Goal: Check status: Check status

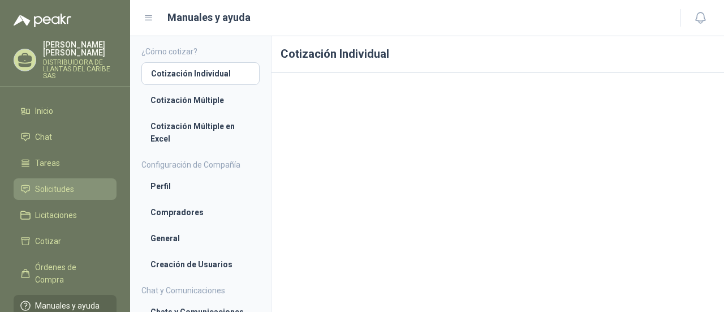
click at [70, 185] on span "Solicitudes" at bounding box center [54, 189] width 39 height 12
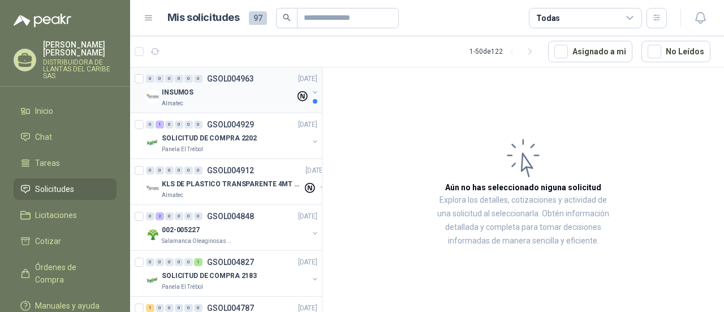
click at [253, 85] on div "INSUMOS" at bounding box center [229, 92] width 134 height 14
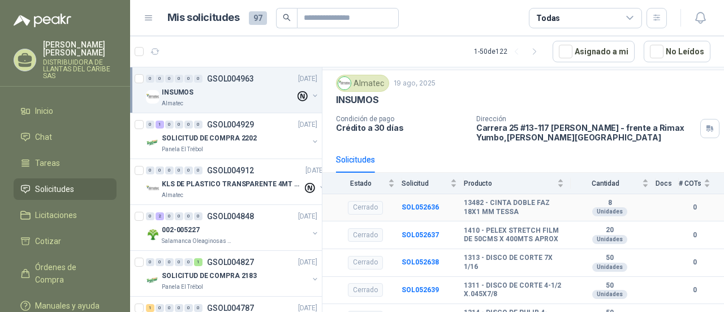
scroll to position [46, 0]
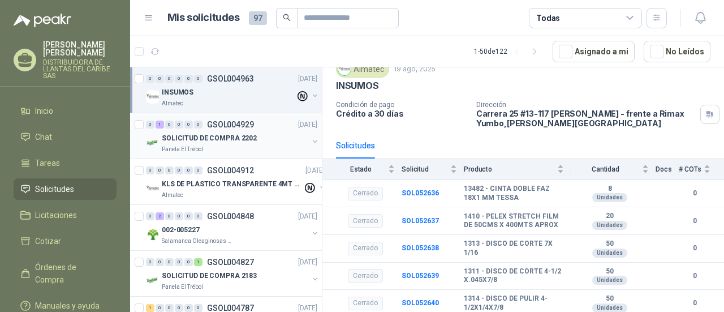
click at [217, 134] on p "SOLICITUD DE COMPRA 2202" at bounding box center [209, 138] width 95 height 11
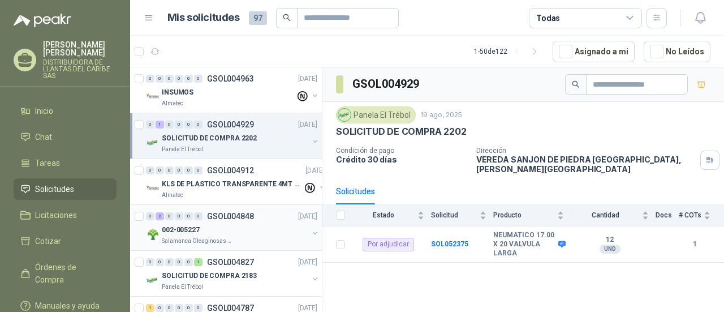
click at [234, 213] on p "GSOL004848" at bounding box center [230, 216] width 47 height 8
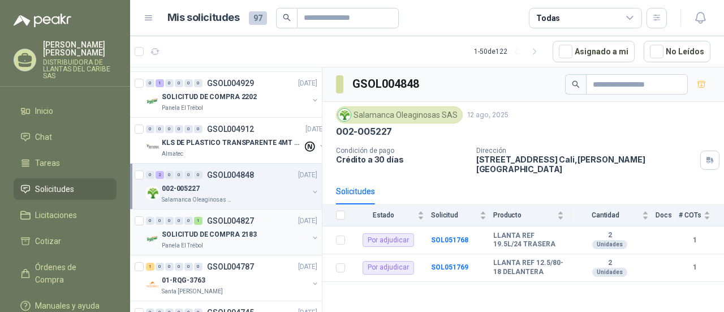
scroll to position [57, 0]
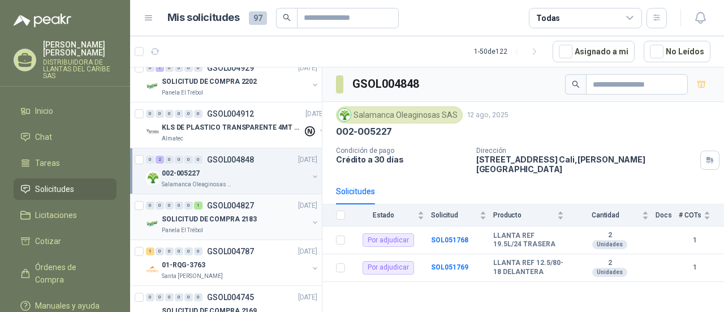
click at [238, 209] on div "0 0 0 0 0 1 GSOL004827 11/08/25" at bounding box center [233, 206] width 174 height 14
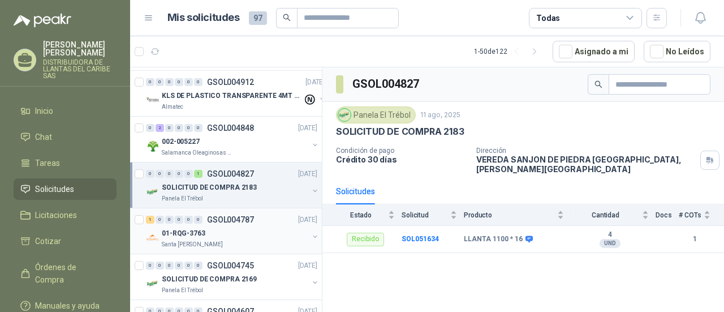
scroll to position [113, 0]
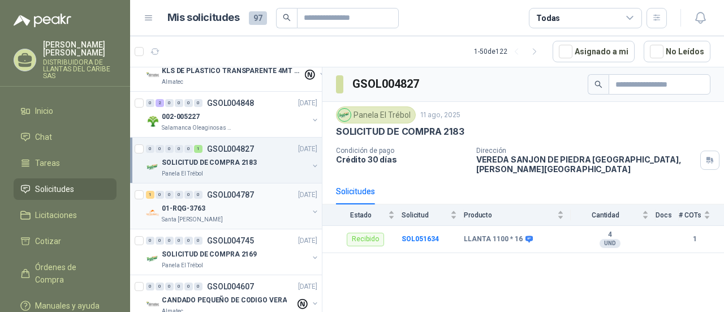
click at [257, 243] on div "0 0 0 0 0 0 GSOL004745 04/08/25" at bounding box center [233, 241] width 174 height 14
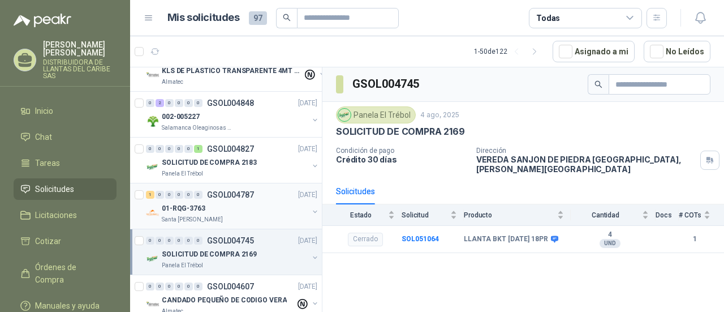
click at [248, 207] on div "01-RQG-3763" at bounding box center [235, 208] width 147 height 14
